Goal: Transaction & Acquisition: Purchase product/service

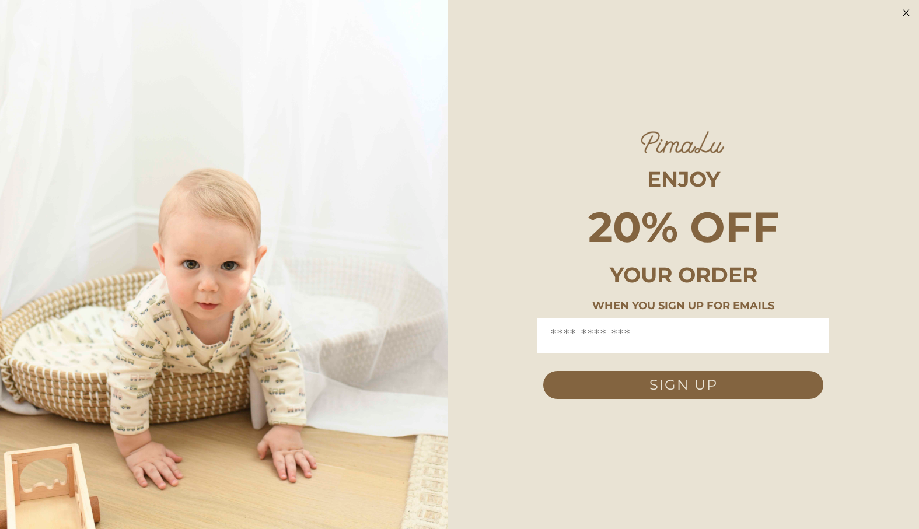
click at [907, 12] on circle "Close dialog" at bounding box center [906, 12] width 13 height 13
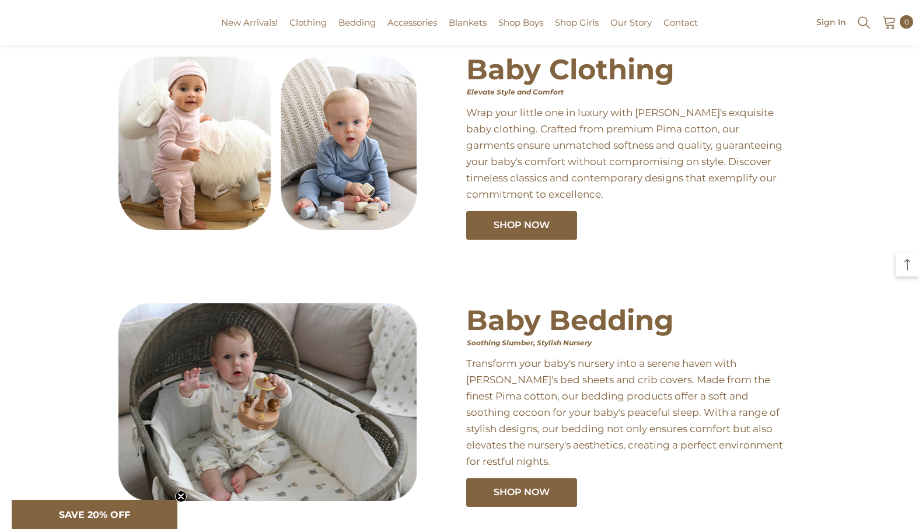
scroll to position [440, 0]
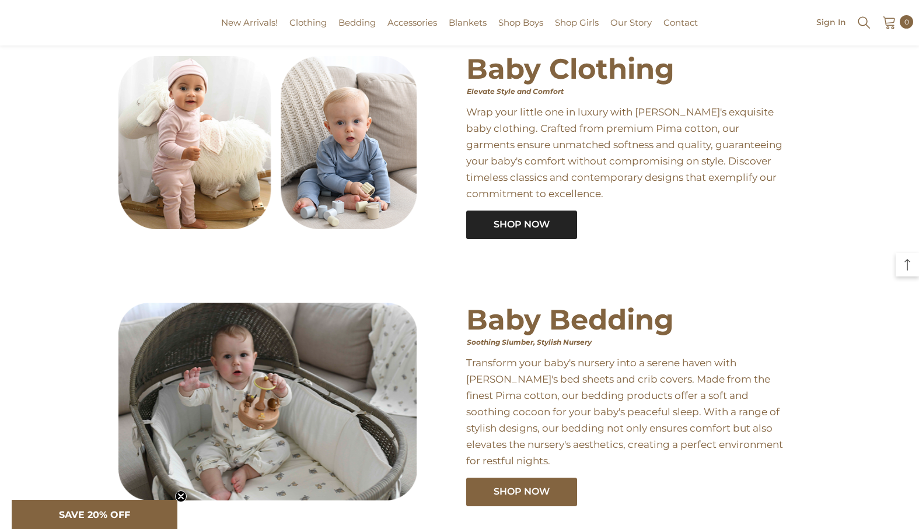
click at [526, 228] on span "Shop Now" at bounding box center [522, 224] width 56 height 11
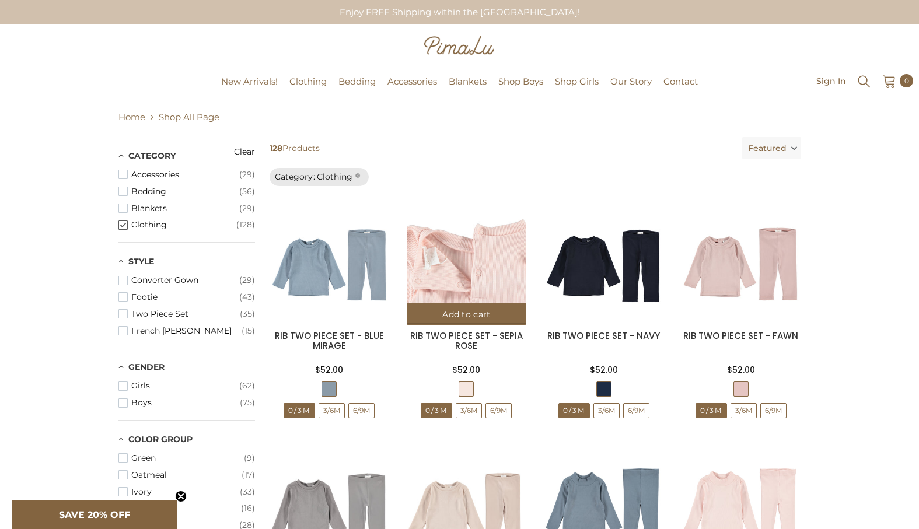
click at [473, 228] on img at bounding box center [467, 265] width 120 height 120
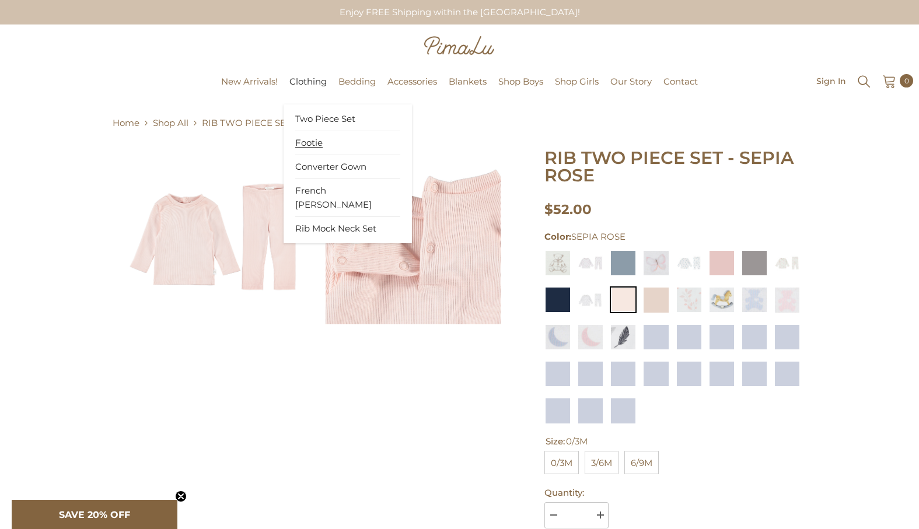
click at [311, 137] on span "Footie" at bounding box center [308, 143] width 27 height 12
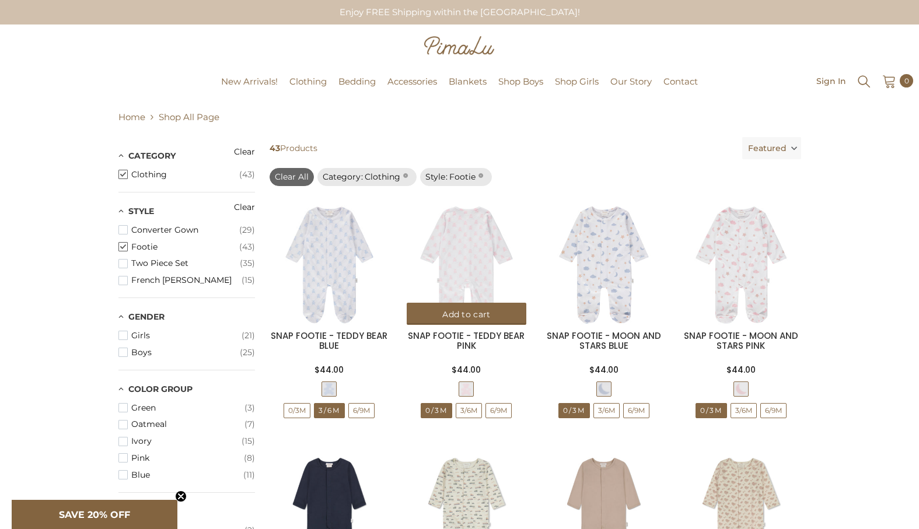
click at [461, 249] on img at bounding box center [467, 265] width 120 height 120
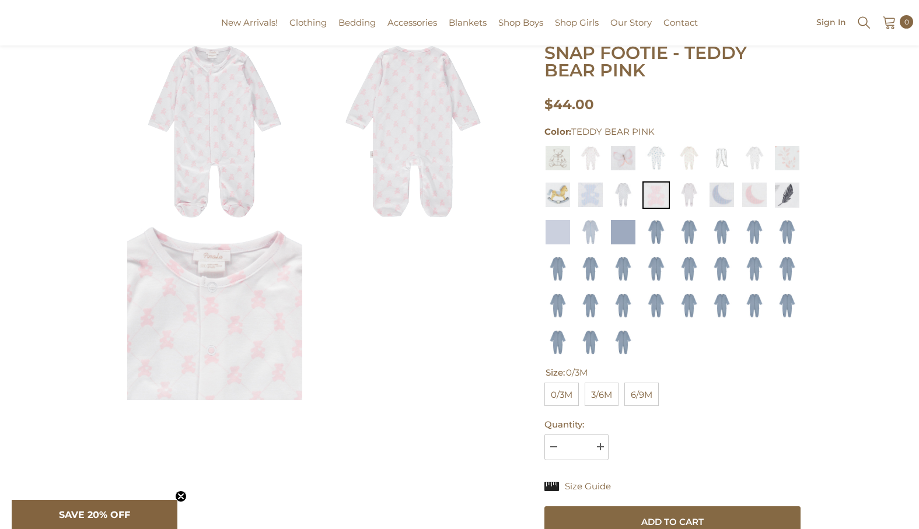
scroll to position [109, 0]
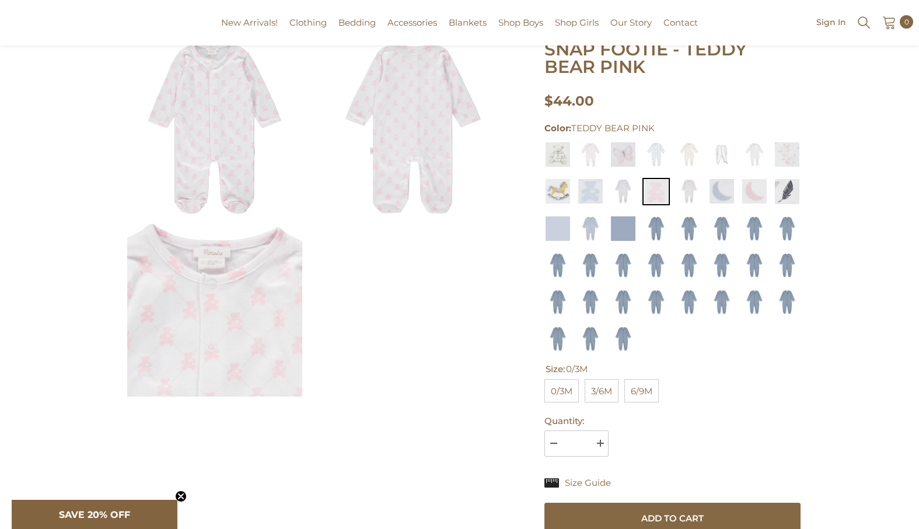
click at [601, 393] on span "3/6M" at bounding box center [602, 390] width 34 height 23
click at [639, 398] on span "6/9M" at bounding box center [641, 390] width 34 height 23
select select "**********"
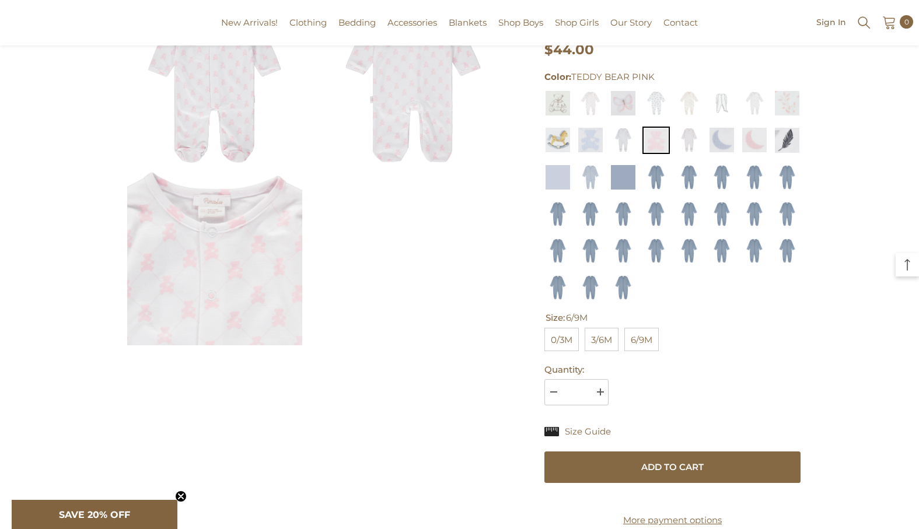
scroll to position [170, 0]
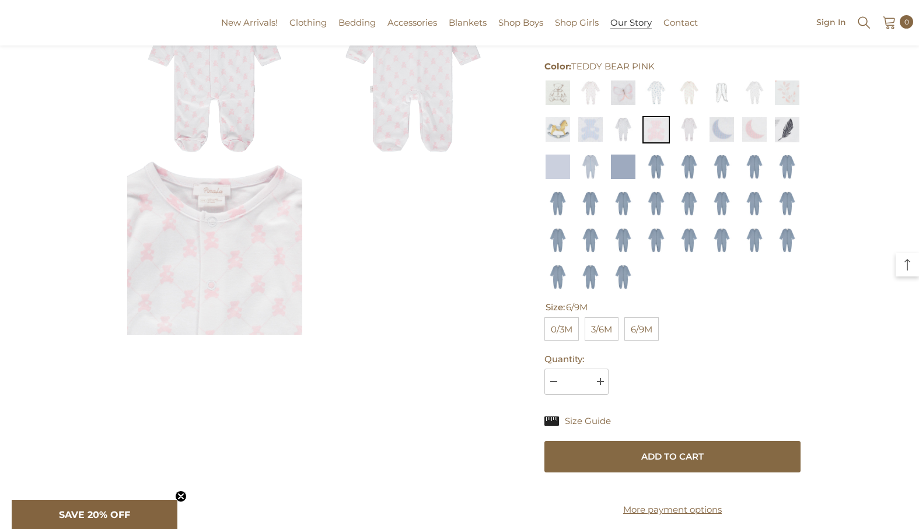
click at [633, 21] on span "Our Story" at bounding box center [630, 23] width 41 height 12
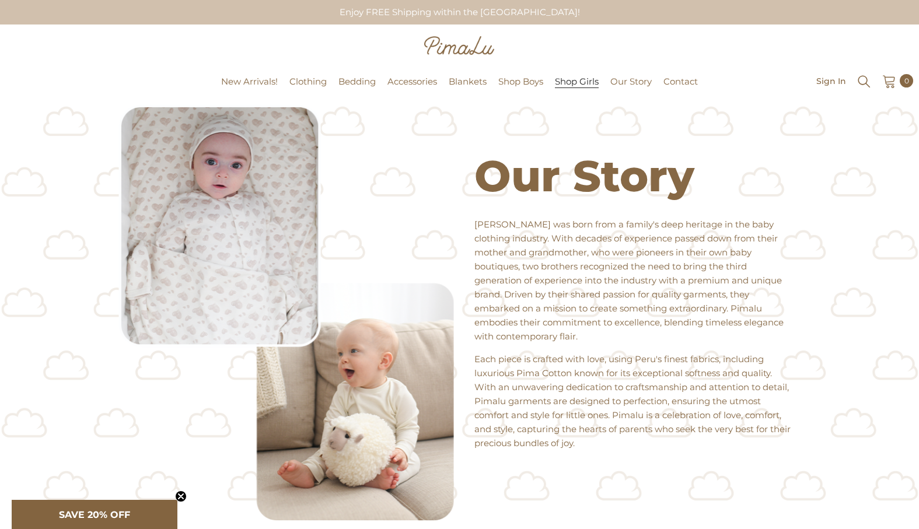
click at [579, 85] on span "Shop Girls" at bounding box center [577, 82] width 44 height 12
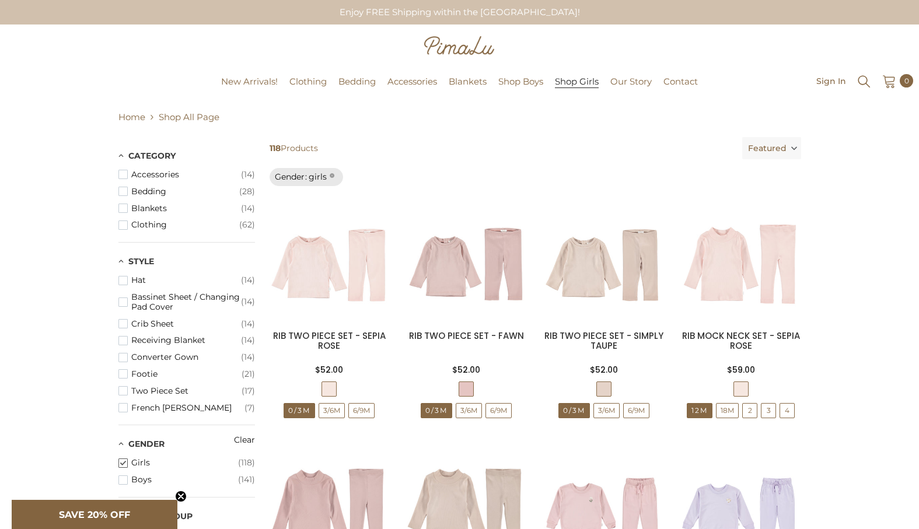
click at [571, 83] on span "Shop Girls" at bounding box center [577, 82] width 44 height 12
click at [306, 142] on span "Footie" at bounding box center [308, 143] width 27 height 12
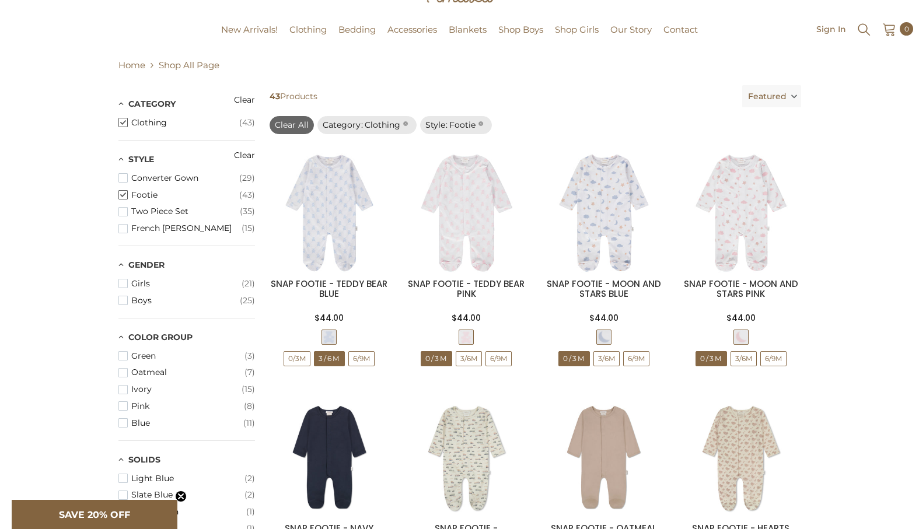
scroll to position [53, 0]
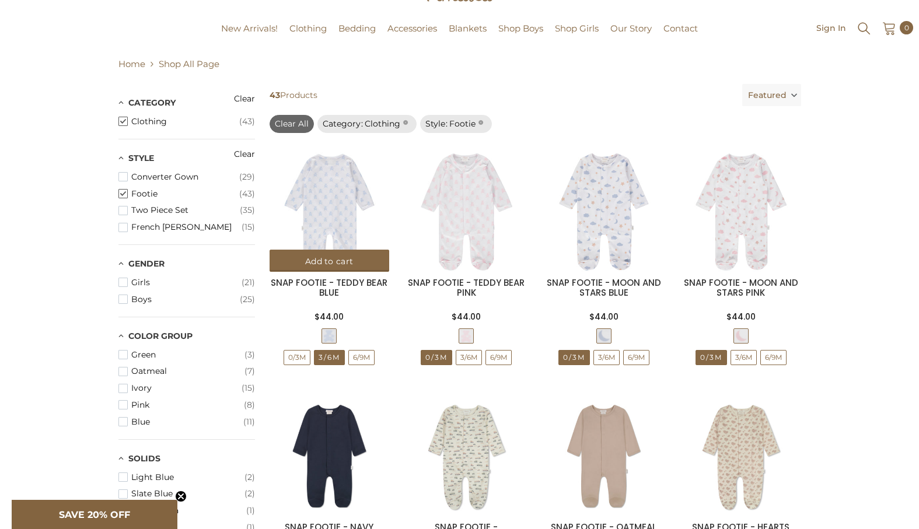
click at [335, 161] on img at bounding box center [330, 212] width 120 height 120
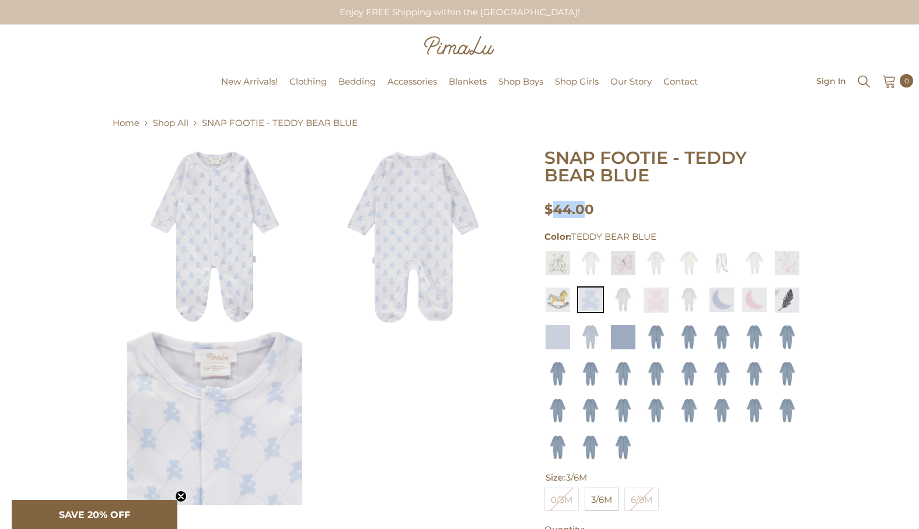
drag, startPoint x: 554, startPoint y: 210, endPoint x: 584, endPoint y: 208, distance: 29.8
click at [584, 208] on span "$44.00" at bounding box center [569, 209] width 50 height 16
click at [557, 297] on img at bounding box center [557, 299] width 27 height 27
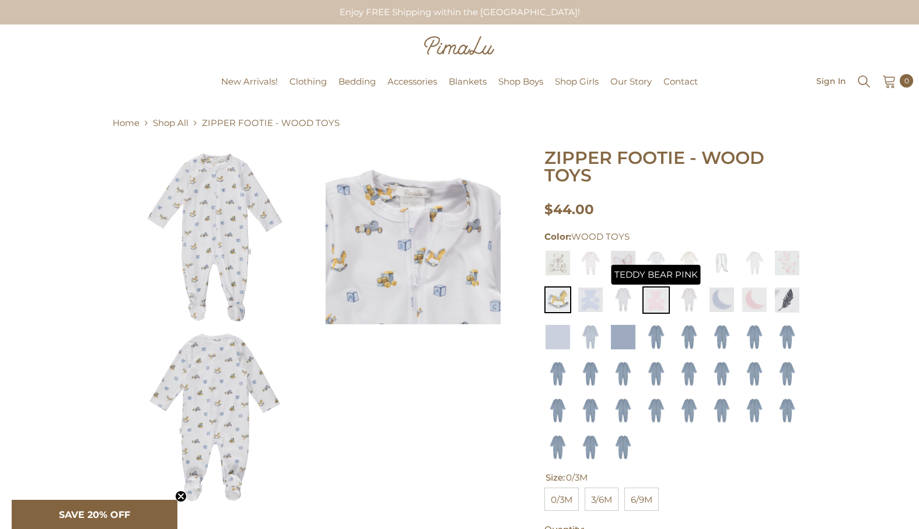
click at [655, 297] on img at bounding box center [655, 299] width 27 height 27
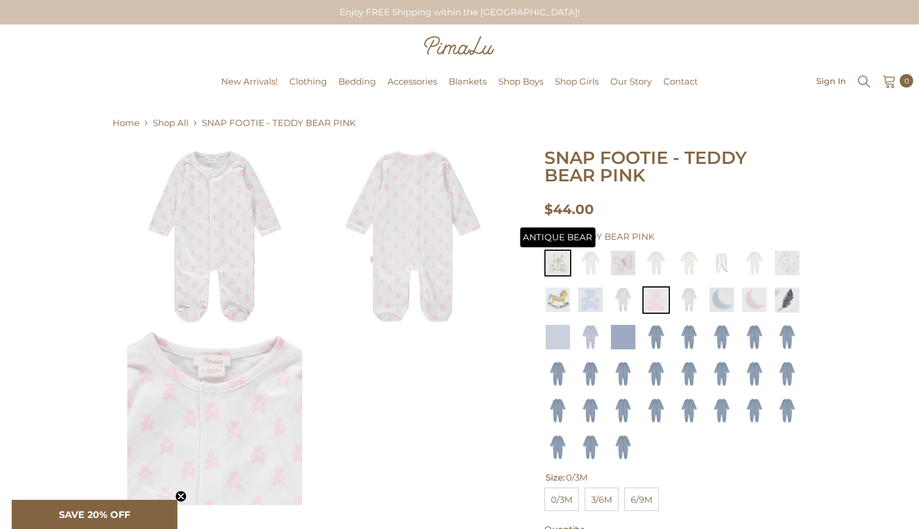
click at [559, 266] on img at bounding box center [557, 263] width 27 height 27
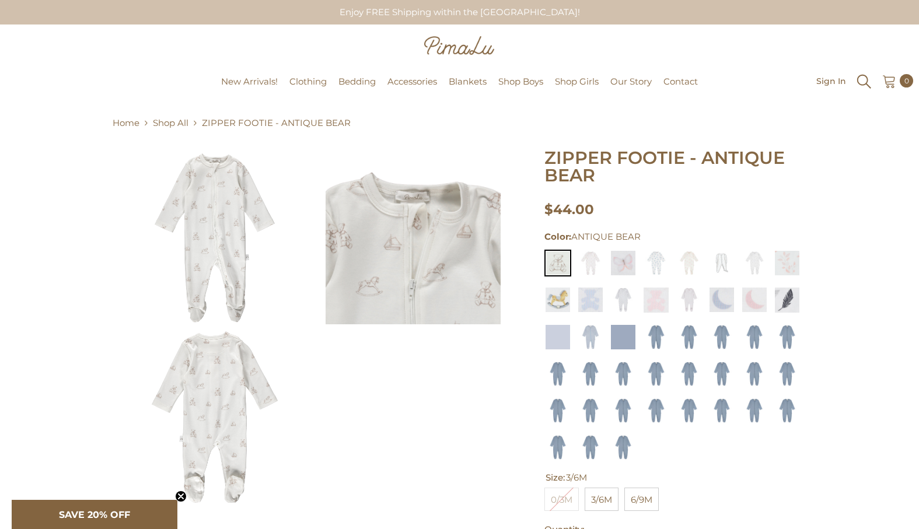
click at [862, 78] on icon "Search" at bounding box center [864, 82] width 18 height 18
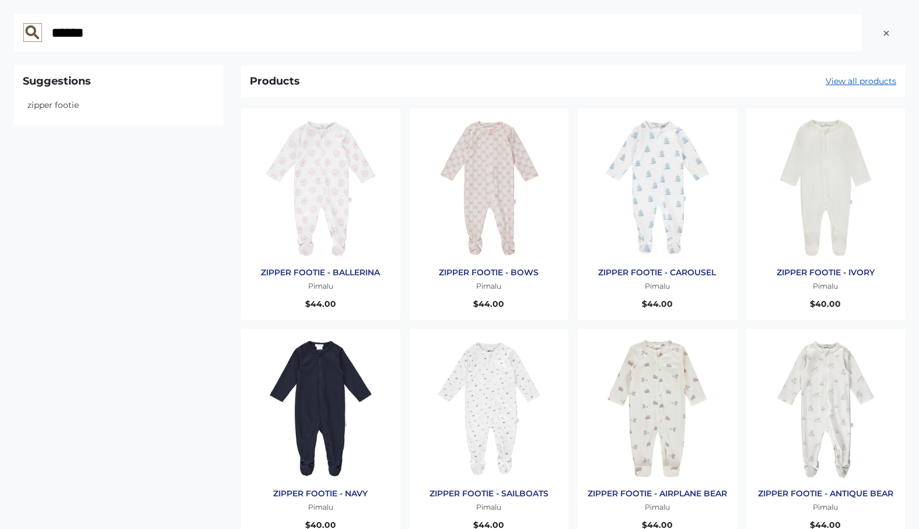
type input "******"
click at [342, 398] on img "Products: ZIPPER FOOTIE - NAVY" at bounding box center [320, 408] width 141 height 141
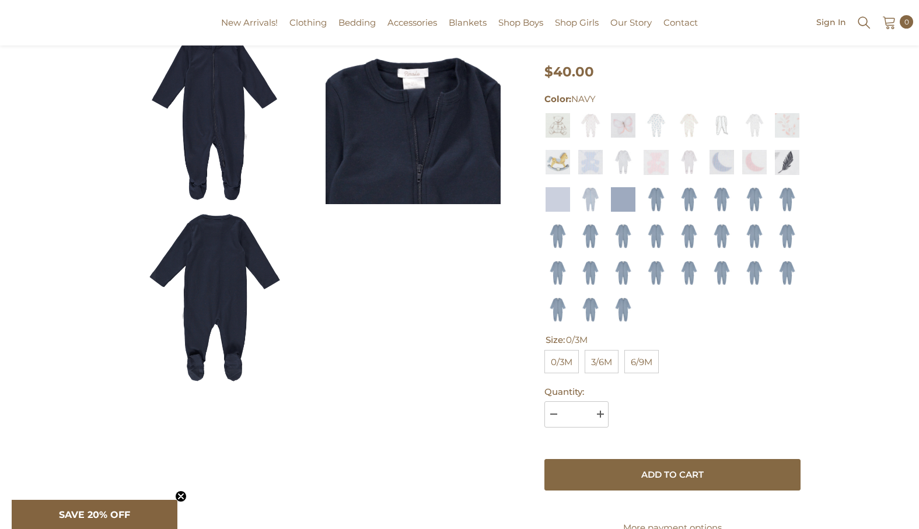
scroll to position [121, 0]
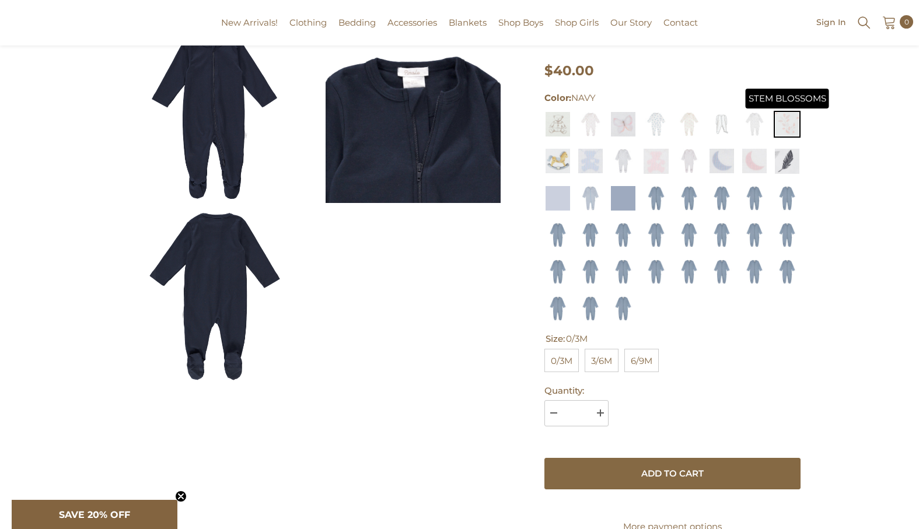
click at [797, 120] on img at bounding box center [787, 124] width 27 height 27
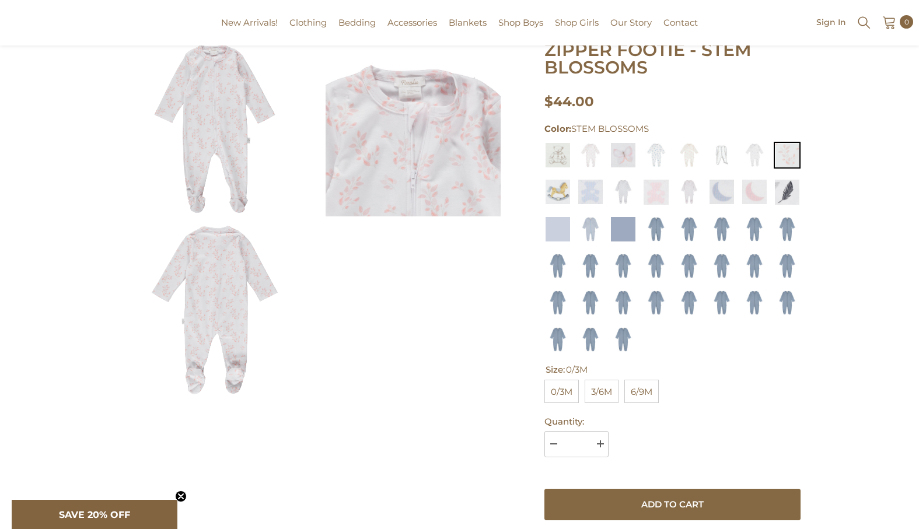
scroll to position [109, 0]
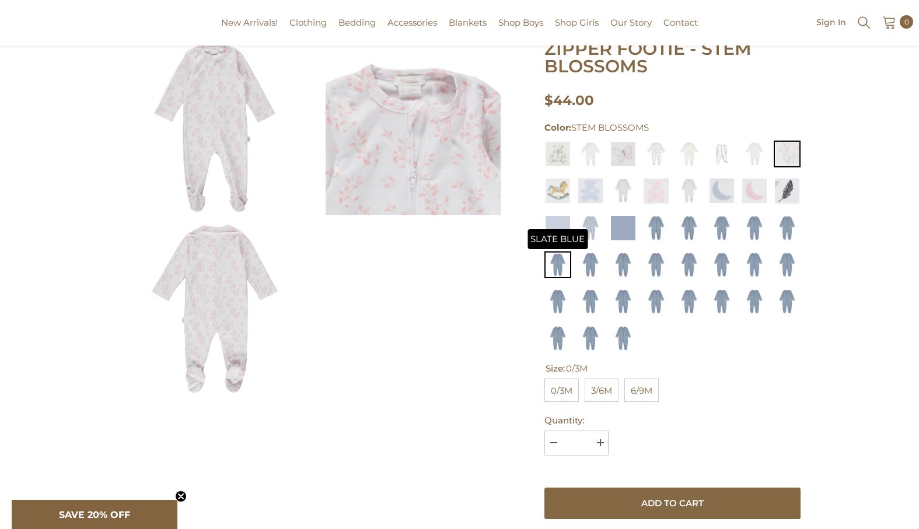
click at [559, 273] on img at bounding box center [557, 264] width 27 height 27
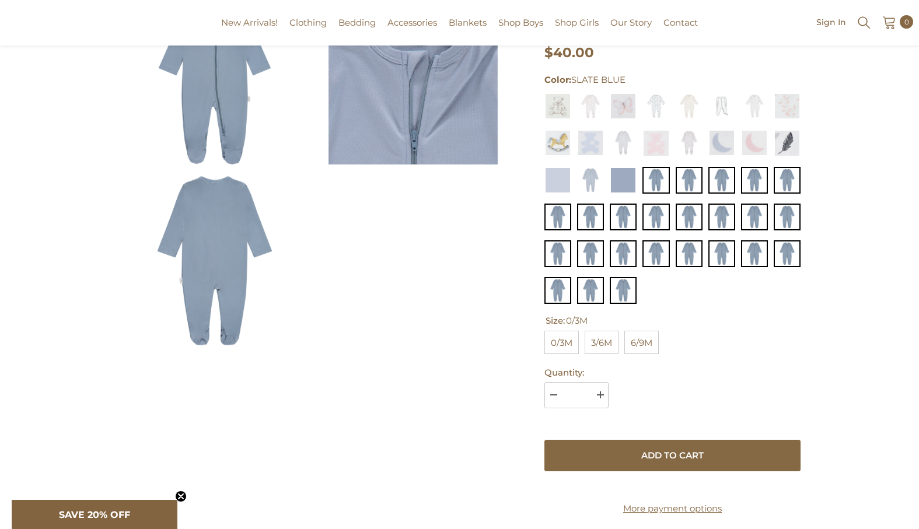
scroll to position [162, 0]
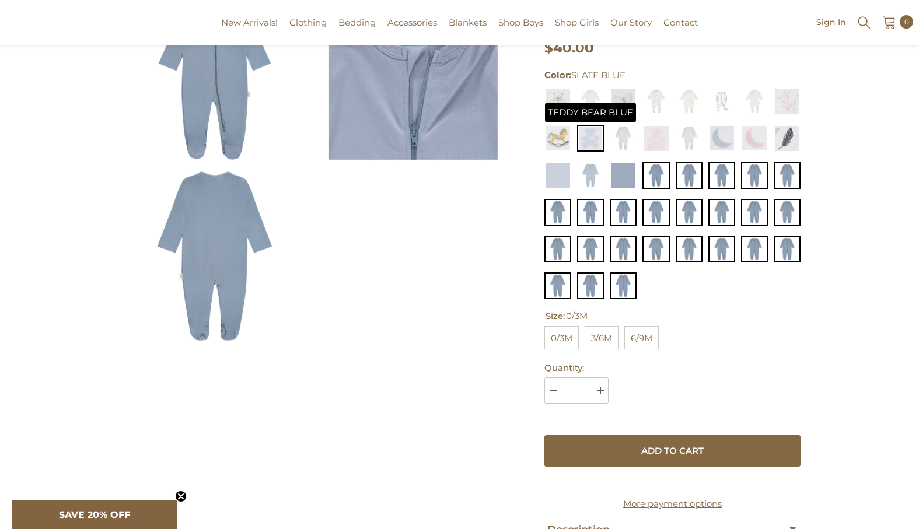
click at [587, 136] on img at bounding box center [590, 138] width 27 height 27
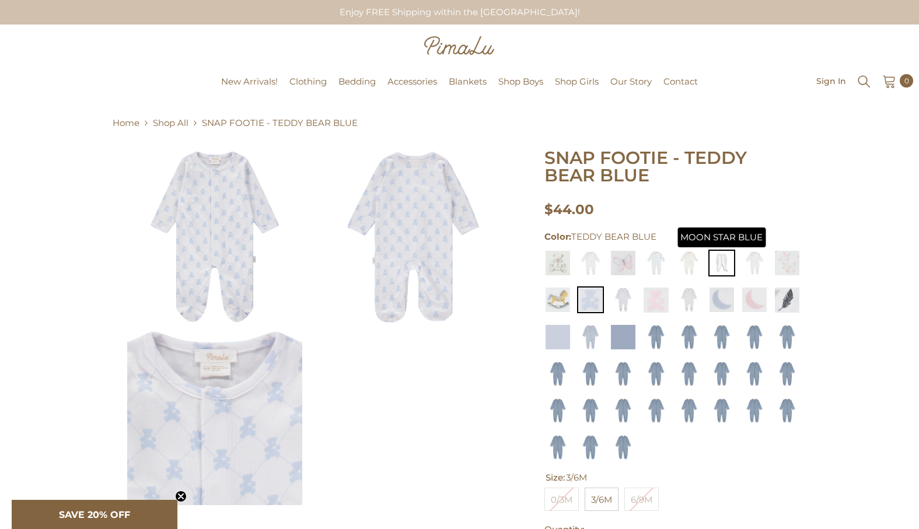
click at [726, 264] on img at bounding box center [721, 263] width 27 height 27
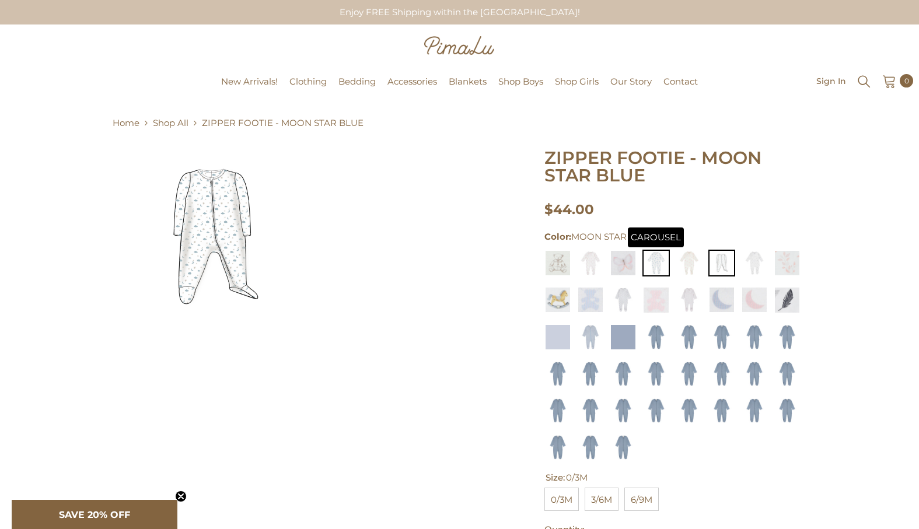
click at [657, 261] on img at bounding box center [655, 263] width 27 height 27
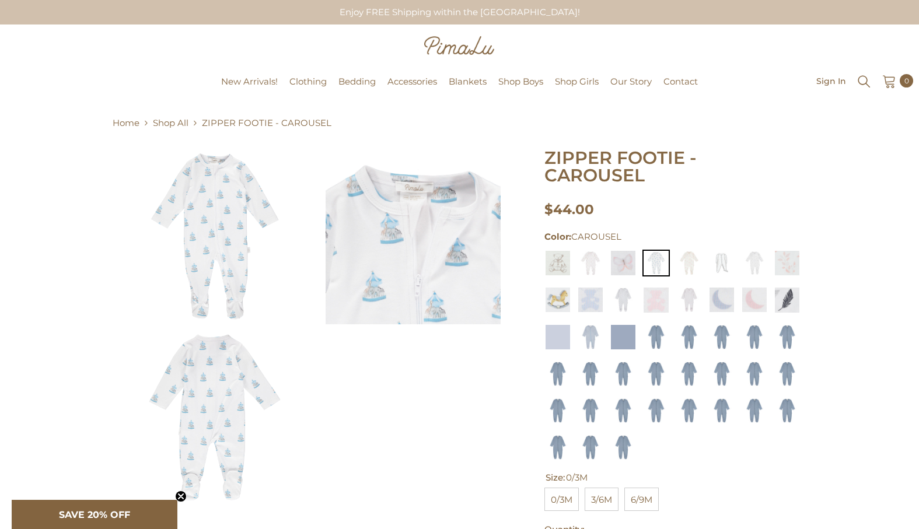
click at [170, 124] on link "Shop All" at bounding box center [171, 123] width 36 height 14
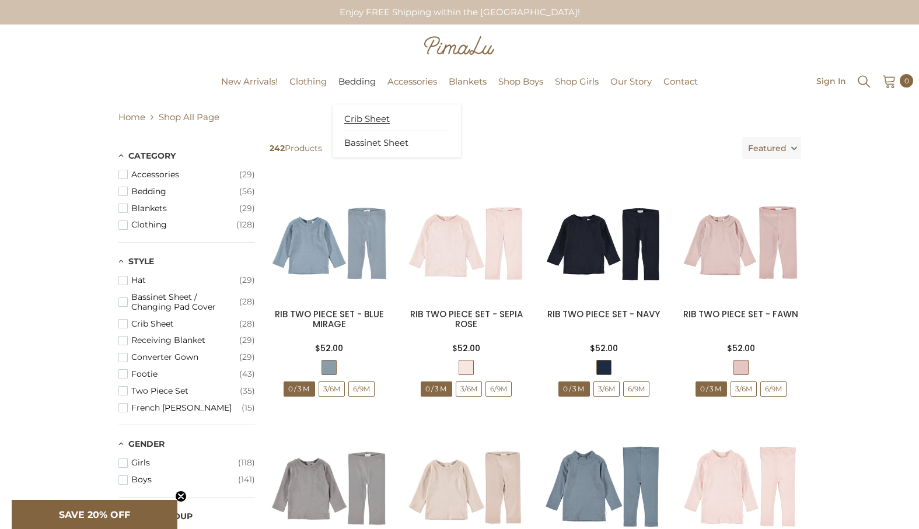
click at [347, 121] on span "Crib Sheet" at bounding box center [367, 119] width 46 height 12
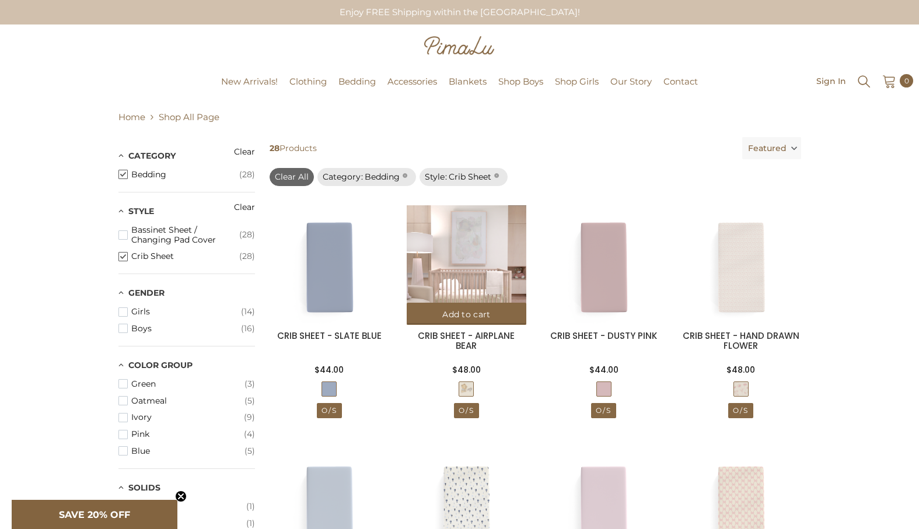
click at [442, 247] on img at bounding box center [467, 265] width 120 height 120
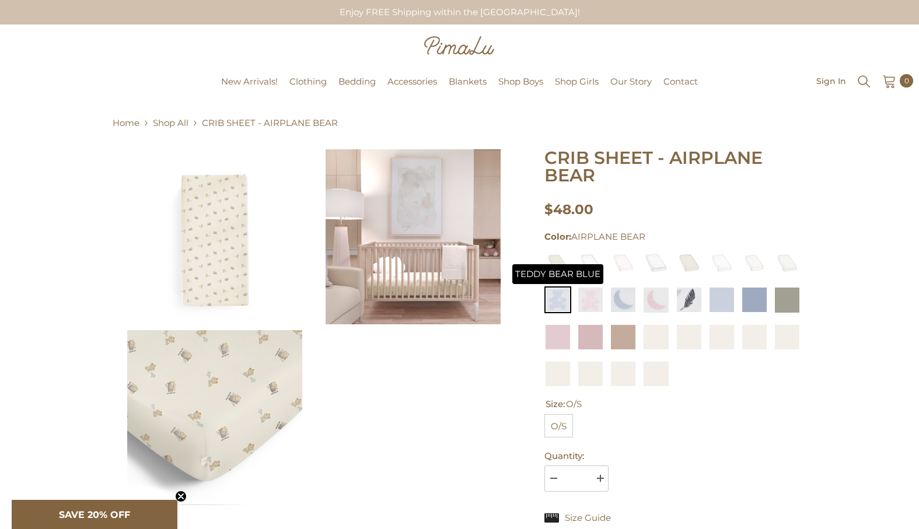
click at [563, 295] on img at bounding box center [557, 299] width 27 height 27
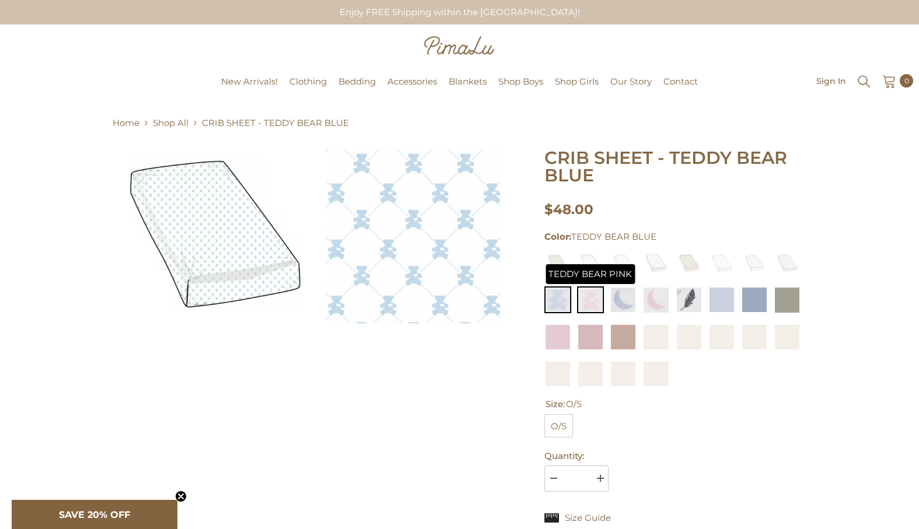
click at [590, 301] on img at bounding box center [590, 299] width 27 height 27
